Goal: Task Accomplishment & Management: Use online tool/utility

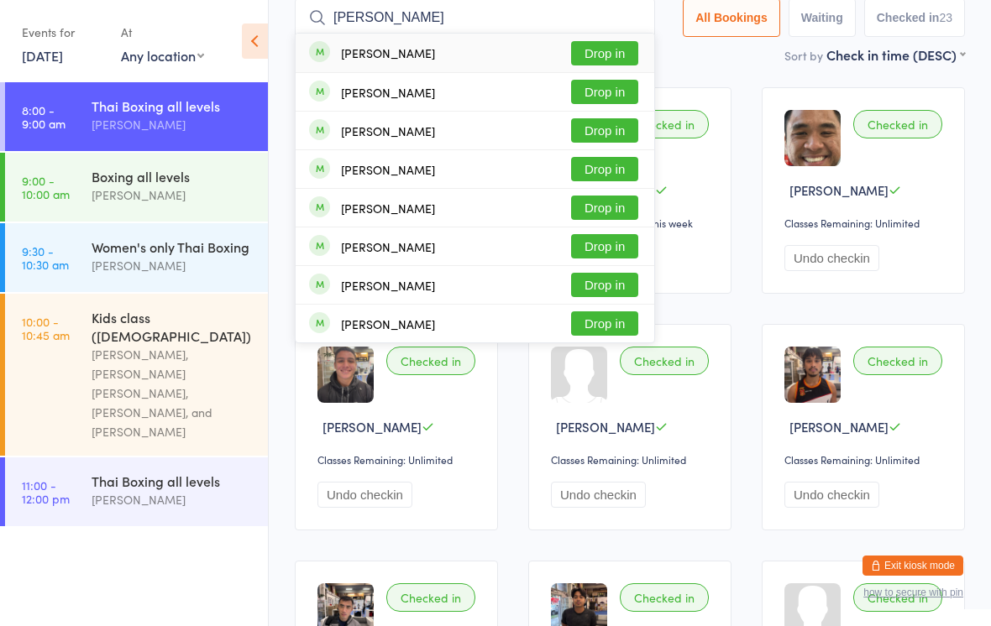
type input "[PERSON_NAME]"
click at [615, 50] on button "Drop in" at bounding box center [604, 53] width 67 height 24
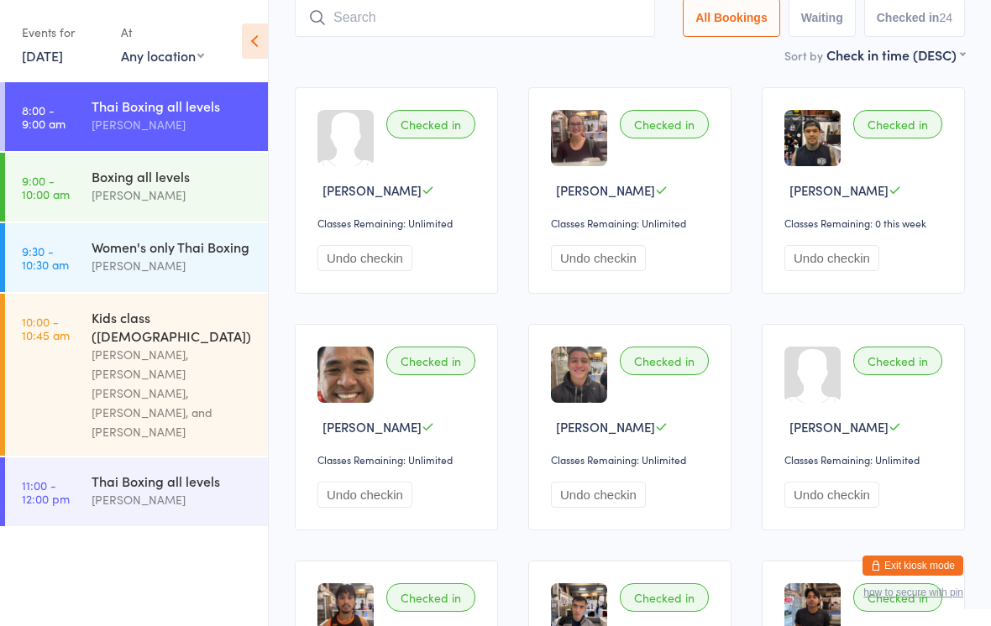
click at [349, 14] on input "search" at bounding box center [475, 17] width 360 height 39
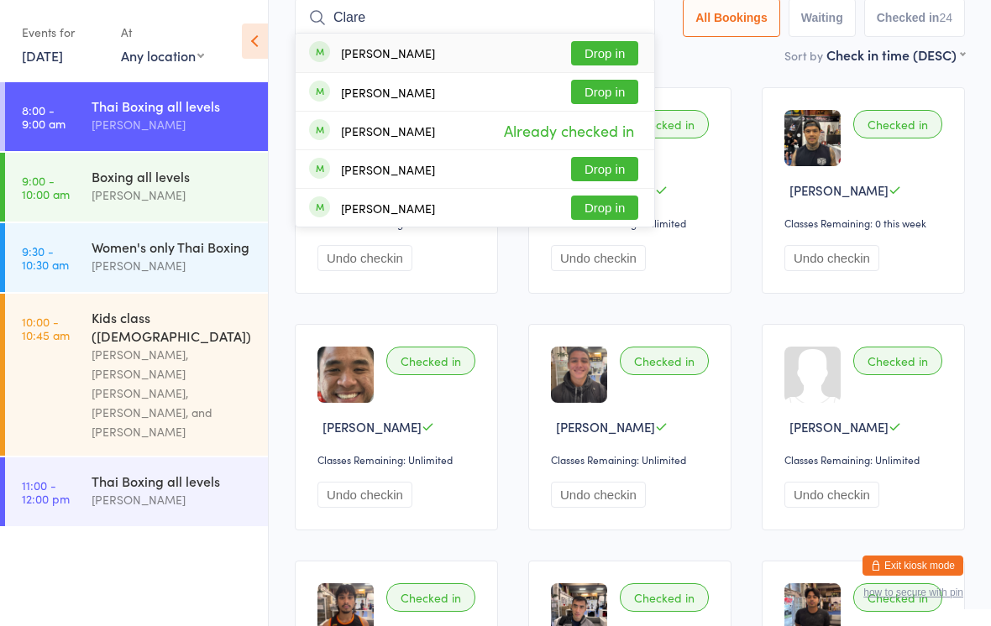
type input "Clare"
click at [594, 55] on button "Drop in" at bounding box center [604, 53] width 67 height 24
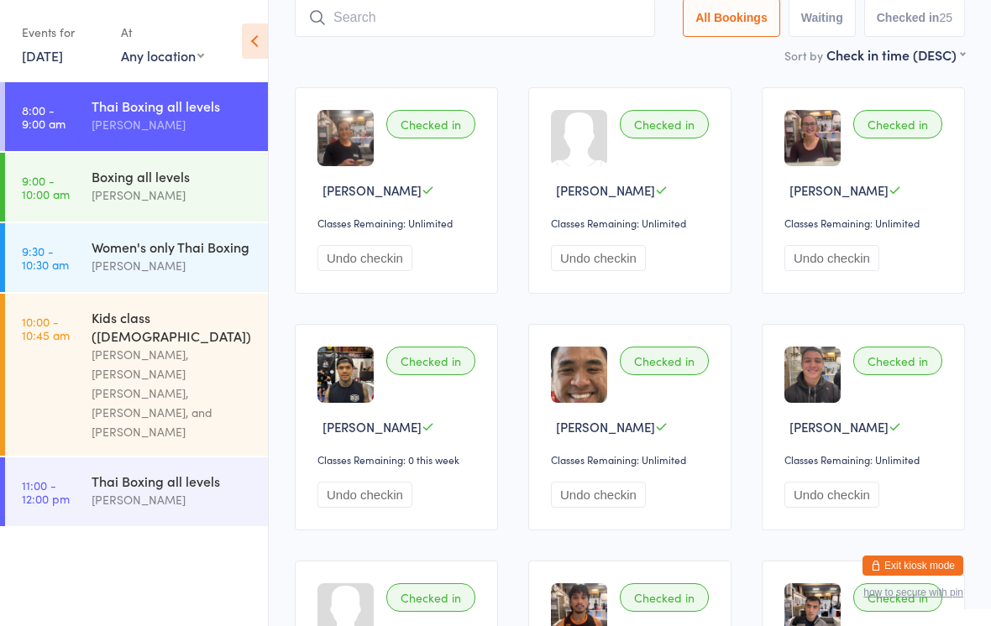
click at [343, 12] on input "search" at bounding box center [475, 17] width 360 height 39
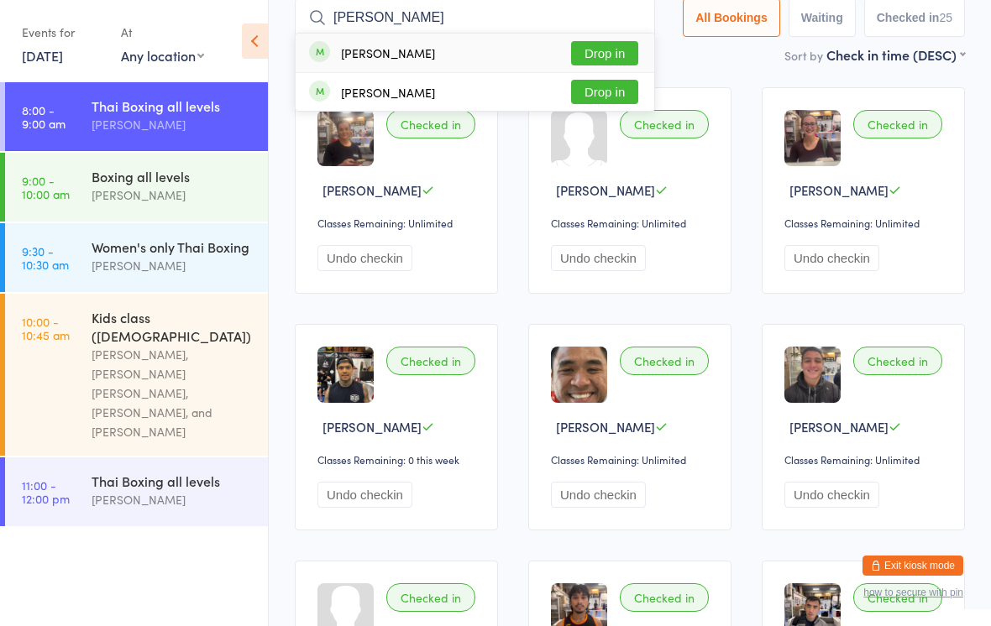
type input "[PERSON_NAME]"
click at [599, 60] on button "Drop in" at bounding box center [604, 53] width 67 height 24
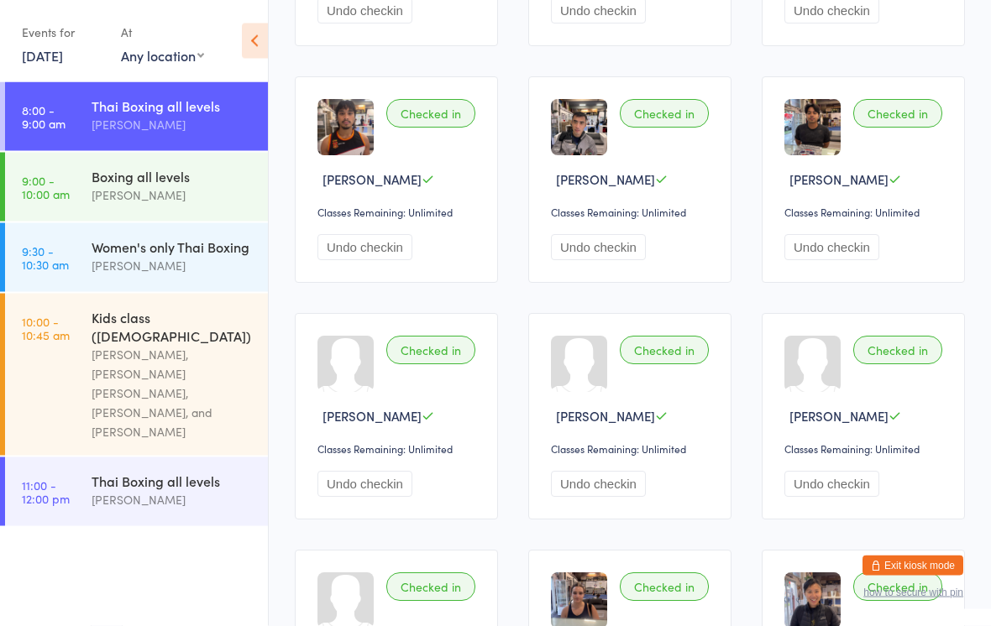
scroll to position [834, 0]
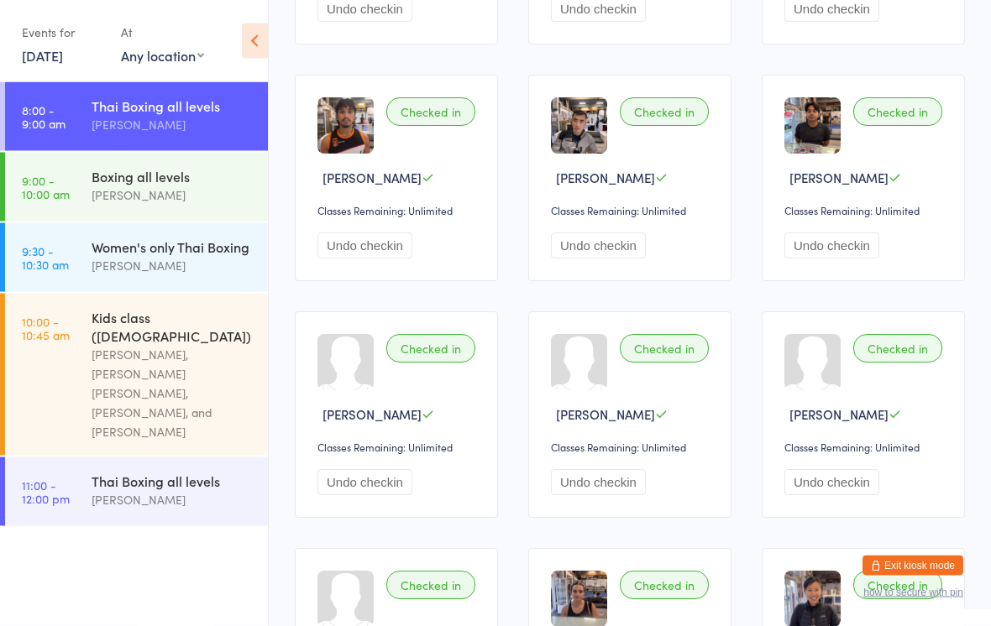
click at [183, 181] on div "Boxing all levels" at bounding box center [173, 176] width 162 height 18
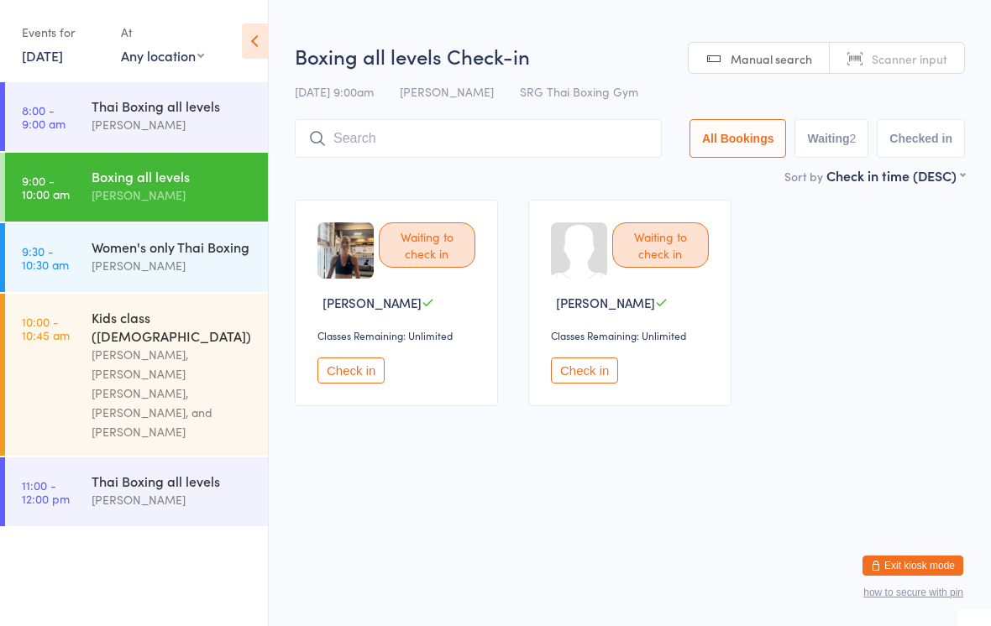
click at [593, 377] on button "Check in" at bounding box center [584, 371] width 67 height 26
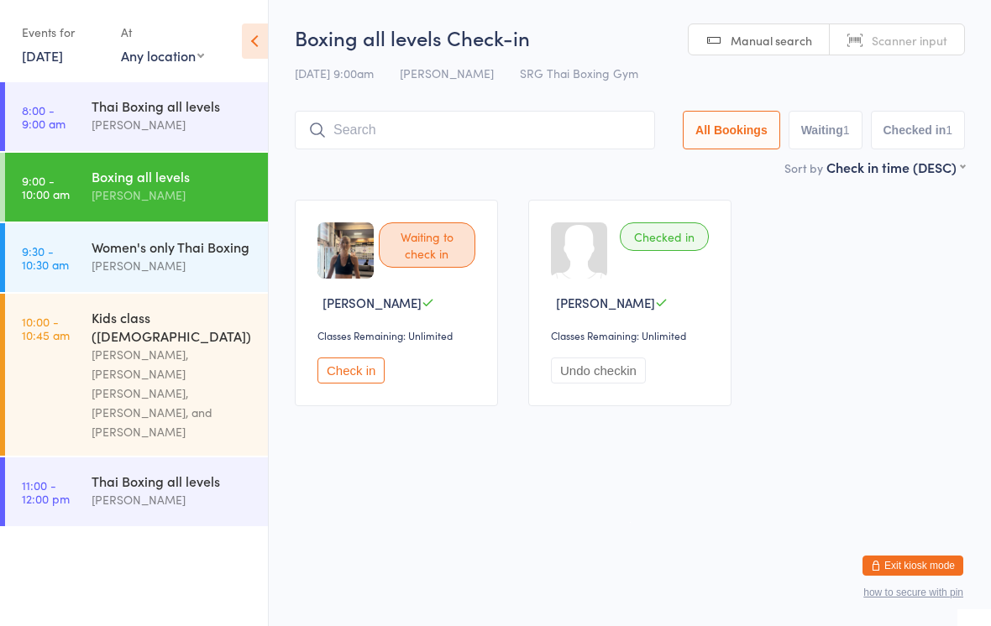
click at [353, 384] on button "Check in" at bounding box center [350, 371] width 67 height 26
